Goal: Task Accomplishment & Management: Use online tool/utility

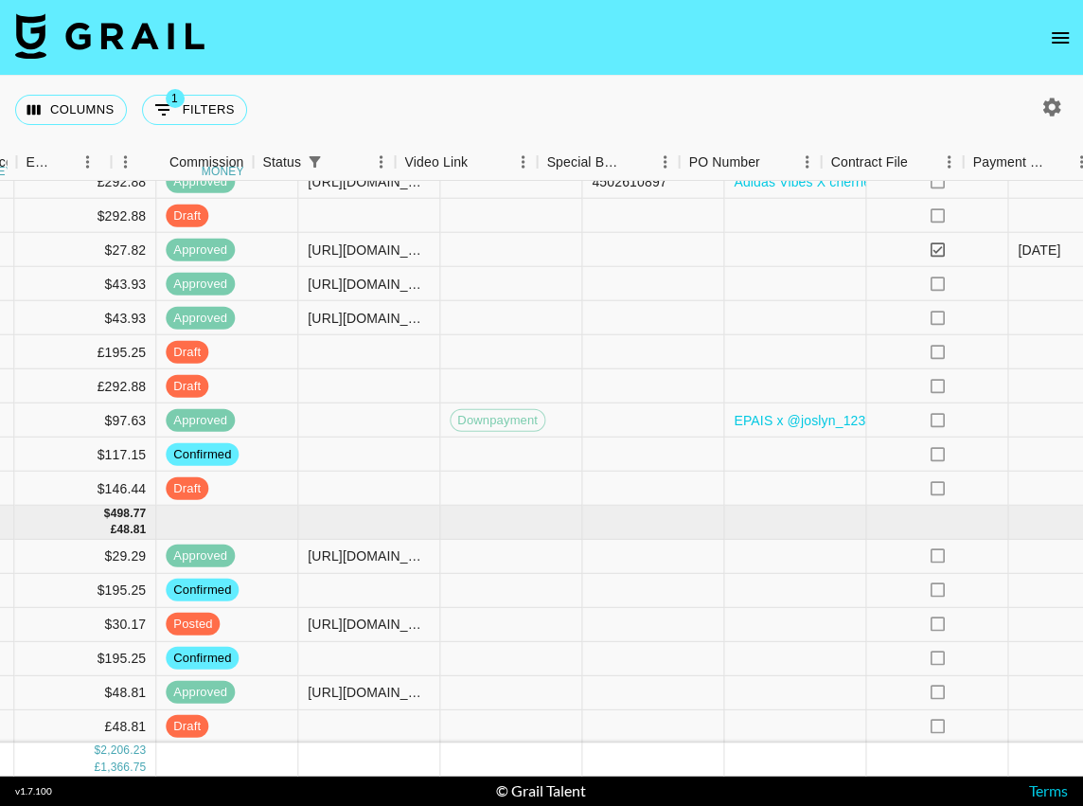
scroll to position [689, 939]
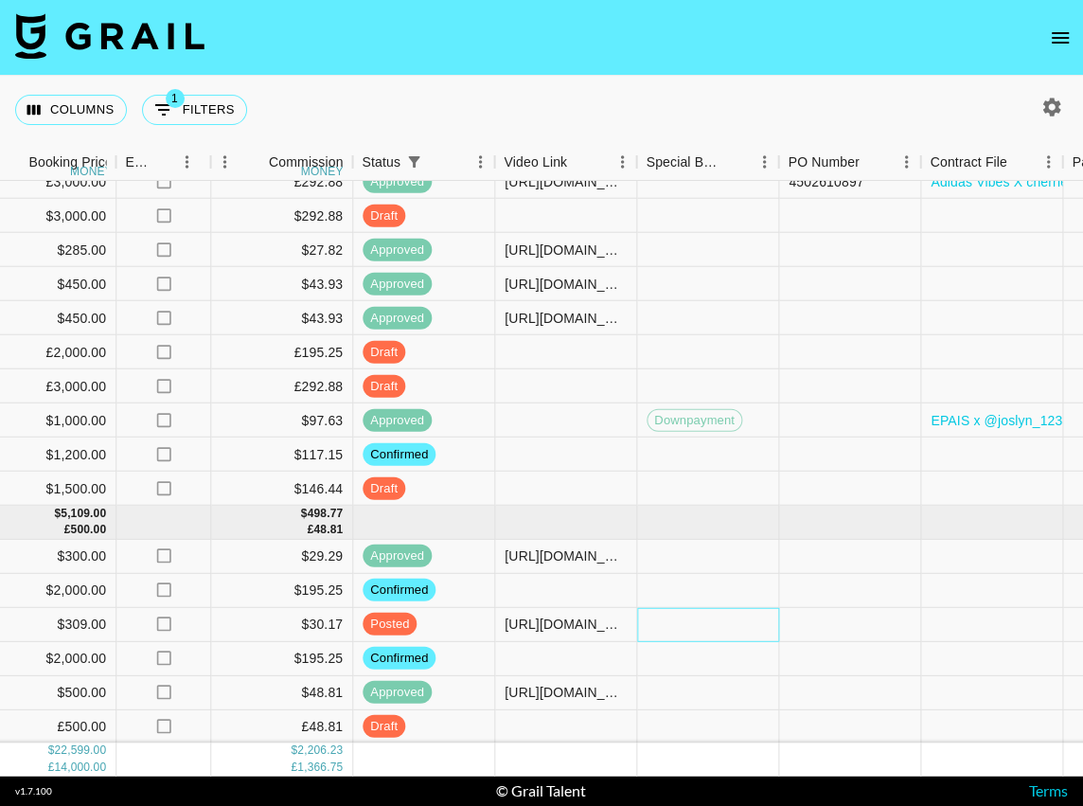
click at [723, 616] on div at bounding box center [708, 624] width 142 height 34
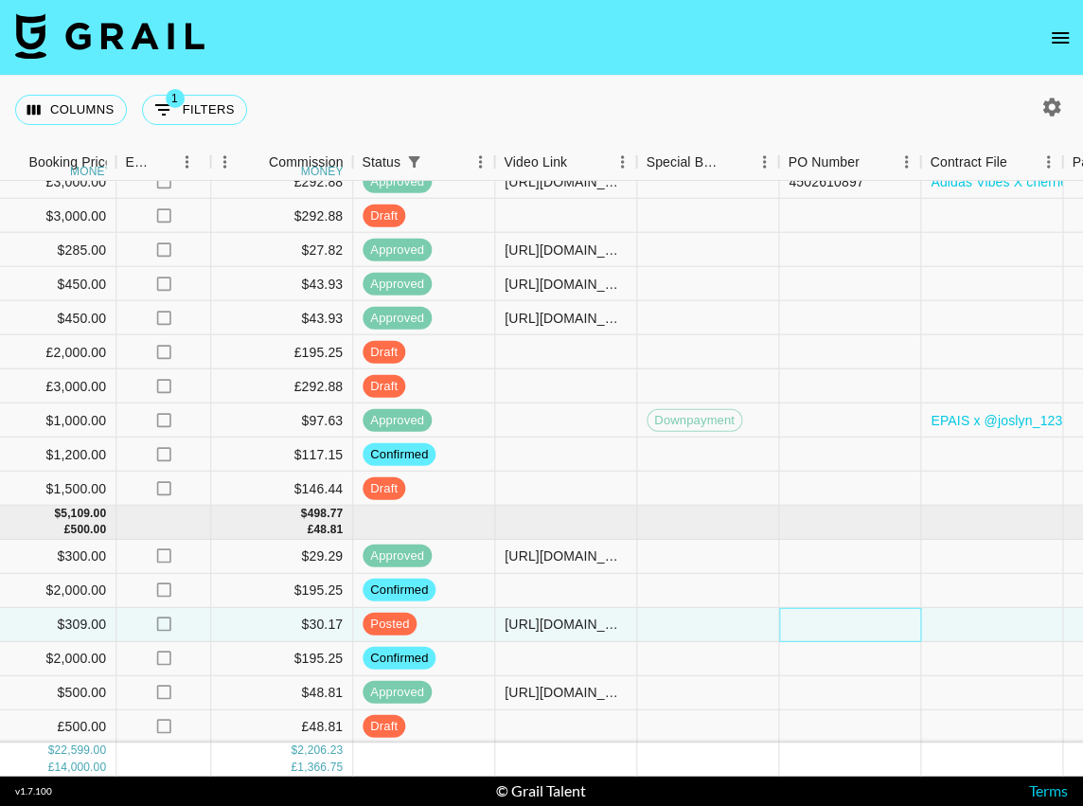
click at [798, 625] on div at bounding box center [850, 624] width 142 height 34
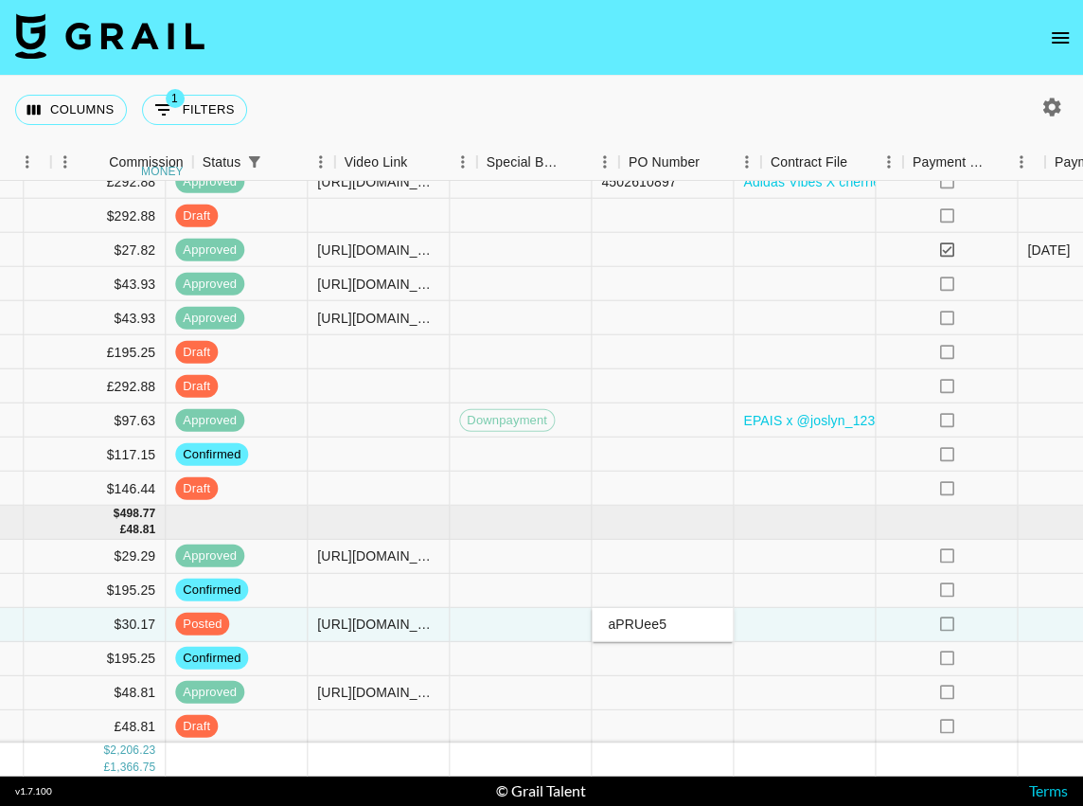
type input "aPRUee5"
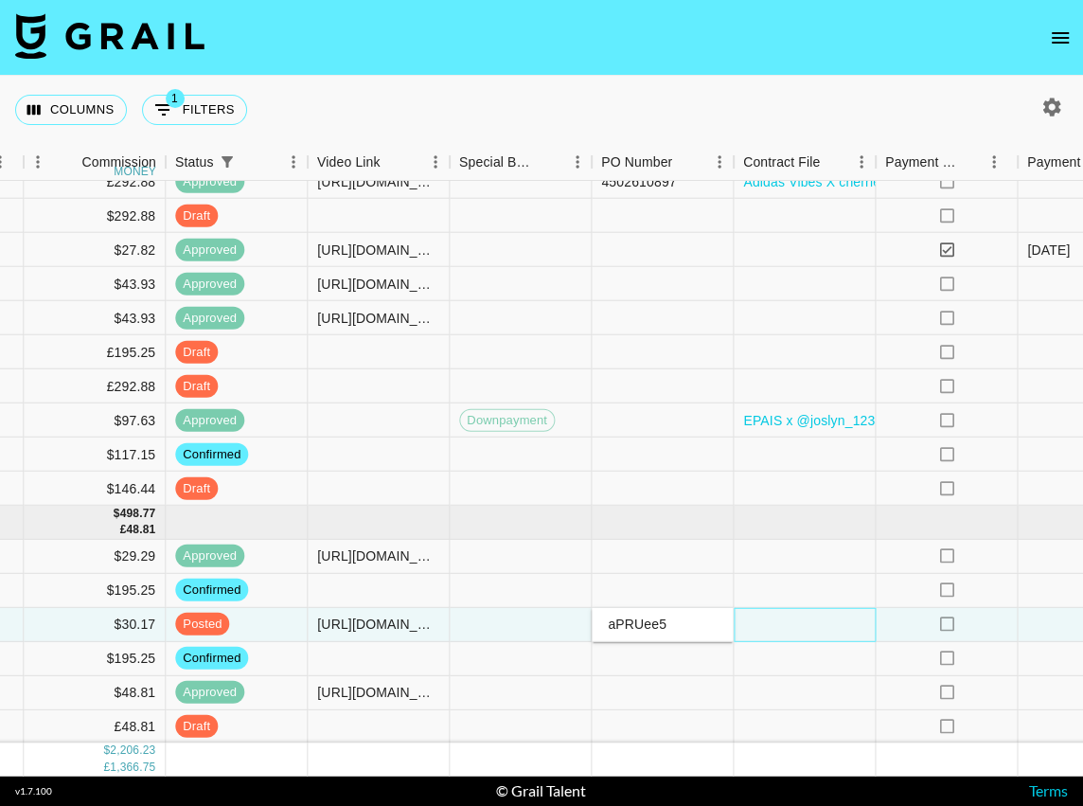
click at [860, 620] on div at bounding box center [805, 624] width 142 height 34
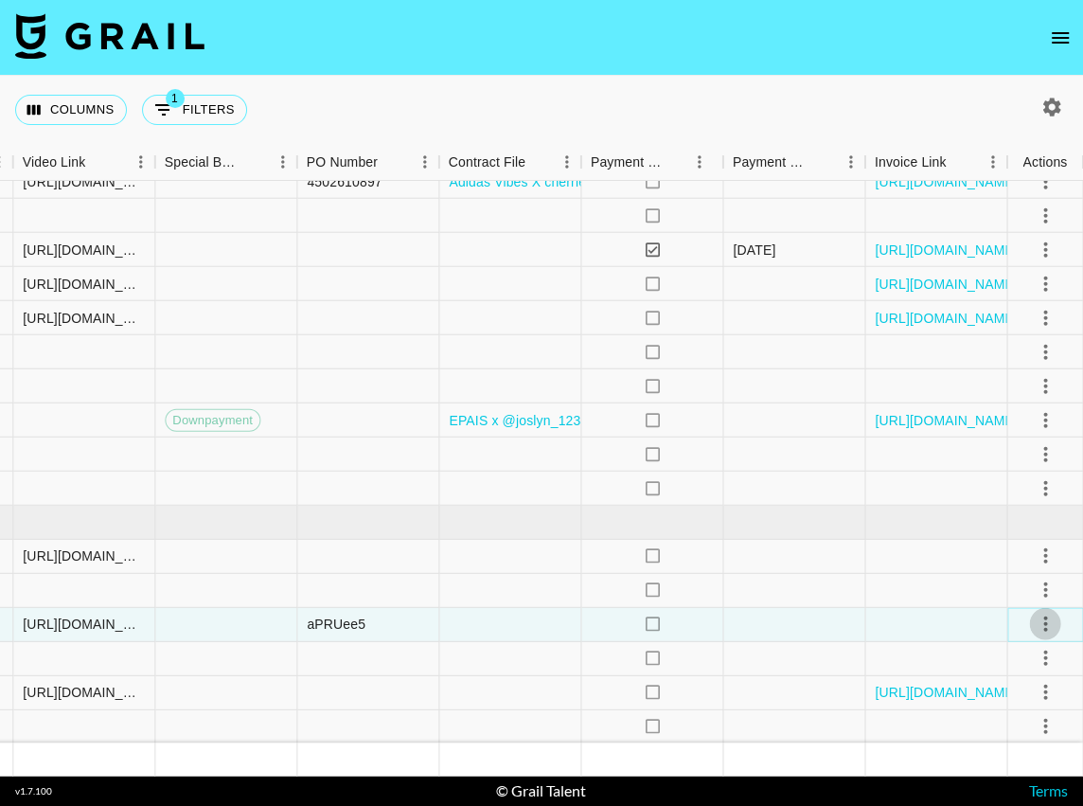
click at [1038, 627] on icon "select merge strategy" at bounding box center [1045, 623] width 23 height 23
click at [1019, 589] on div "Approve" at bounding box center [1004, 582] width 58 height 23
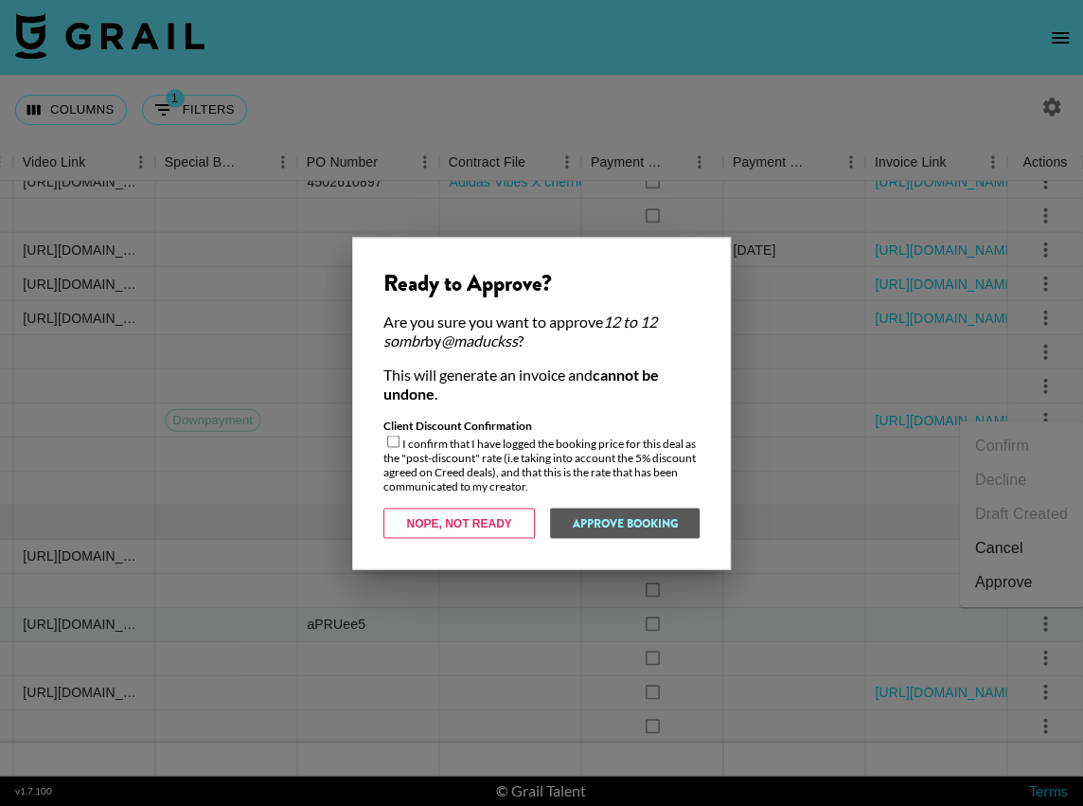
click at [383, 448] on div "Client Discount Confirmation I confirm that I have logged the booking price for…" at bounding box center [541, 454] width 316 height 75
click at [395, 445] on input "checkbox" at bounding box center [393, 441] width 12 height 12
checkbox input "true"
click at [646, 511] on button "Approve Booking" at bounding box center [624, 522] width 151 height 30
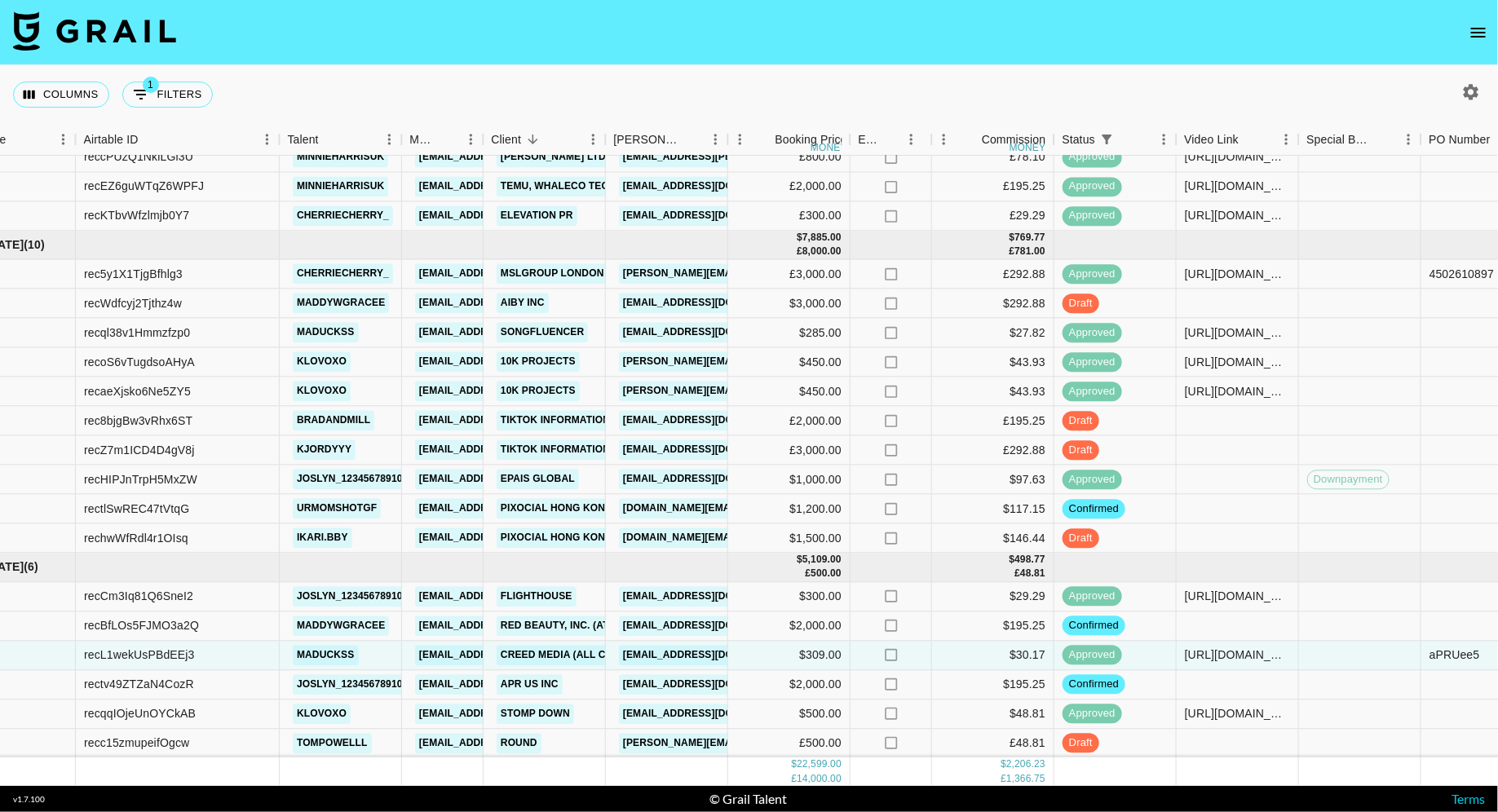
scroll to position [475, 42]
